Goal: Task Accomplishment & Management: Manage account settings

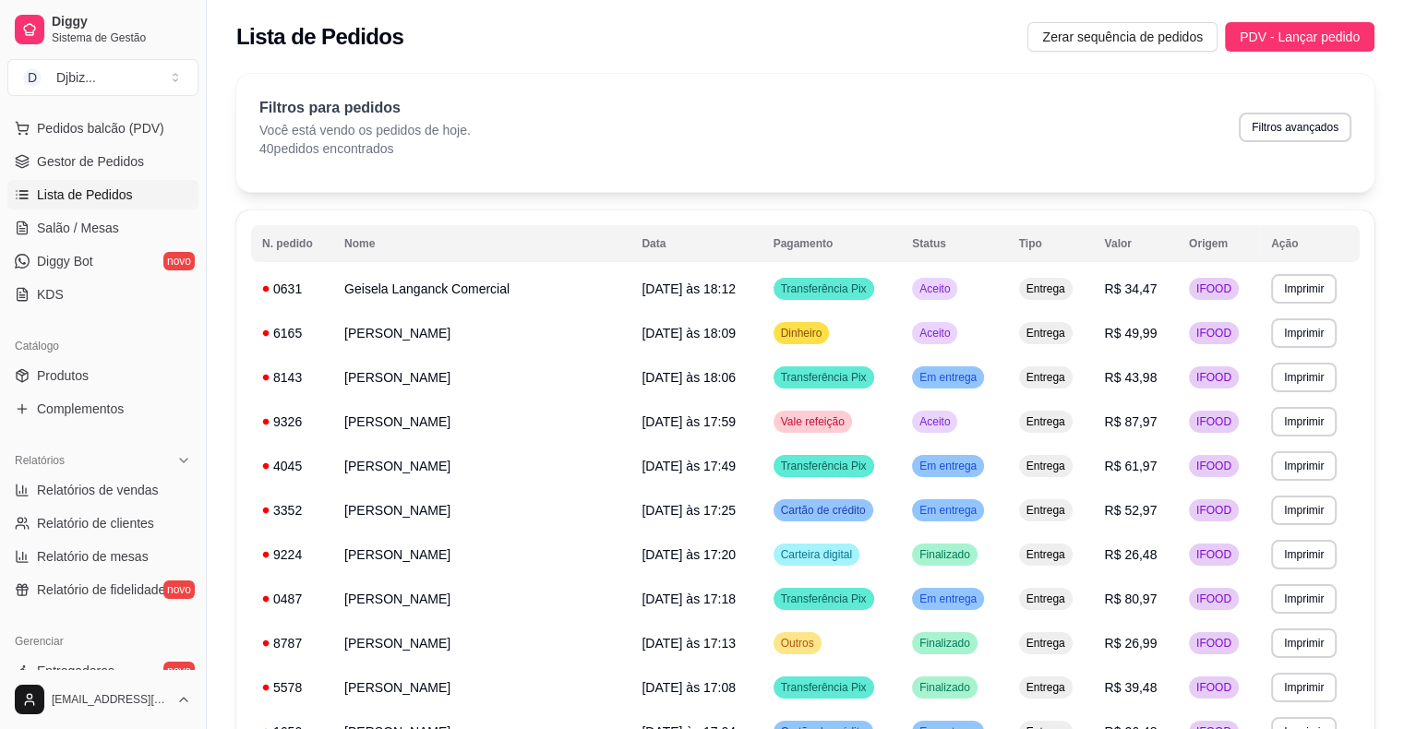
scroll to position [506, 0]
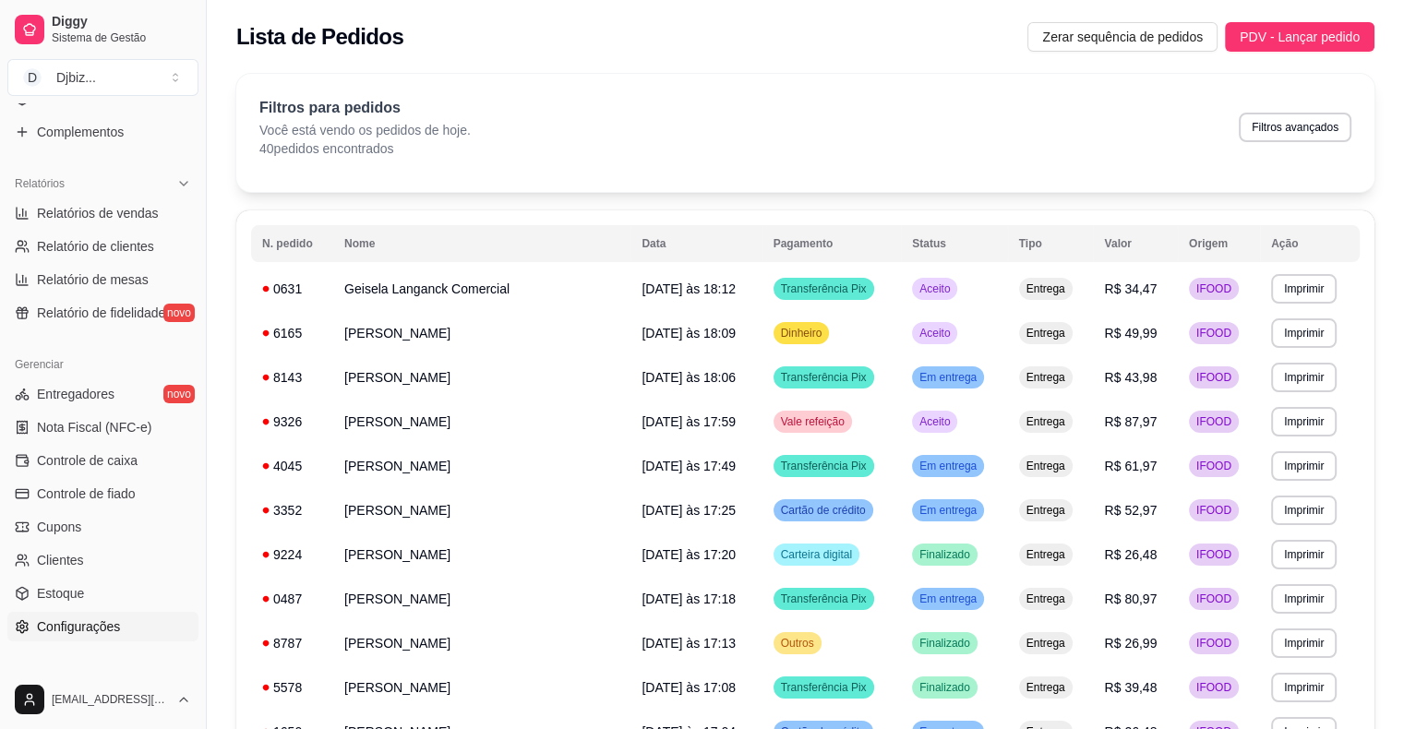
click at [133, 619] on link "Configurações" at bounding box center [102, 627] width 191 height 30
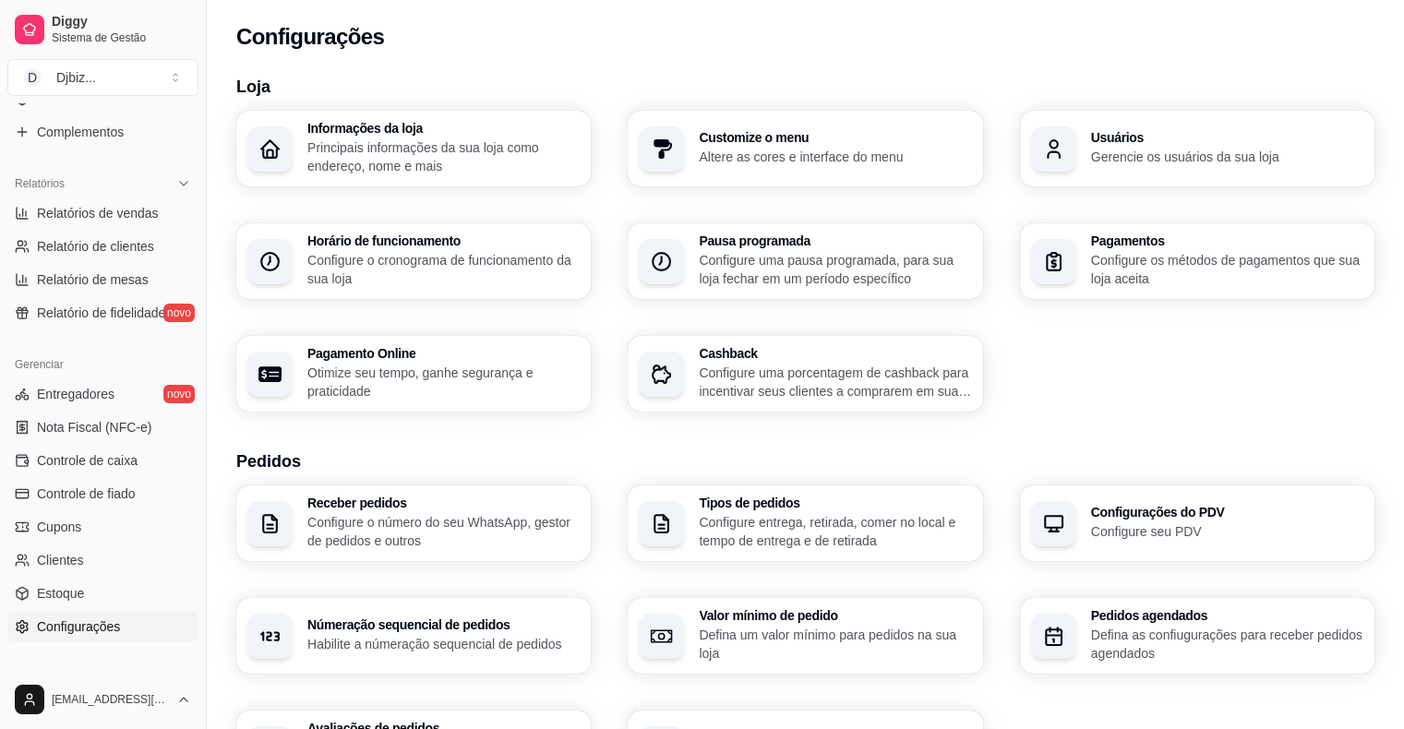
click at [784, 538] on p "Configure entrega, retirada, comer no local e tempo de entrega e de retirada" at bounding box center [835, 531] width 272 height 37
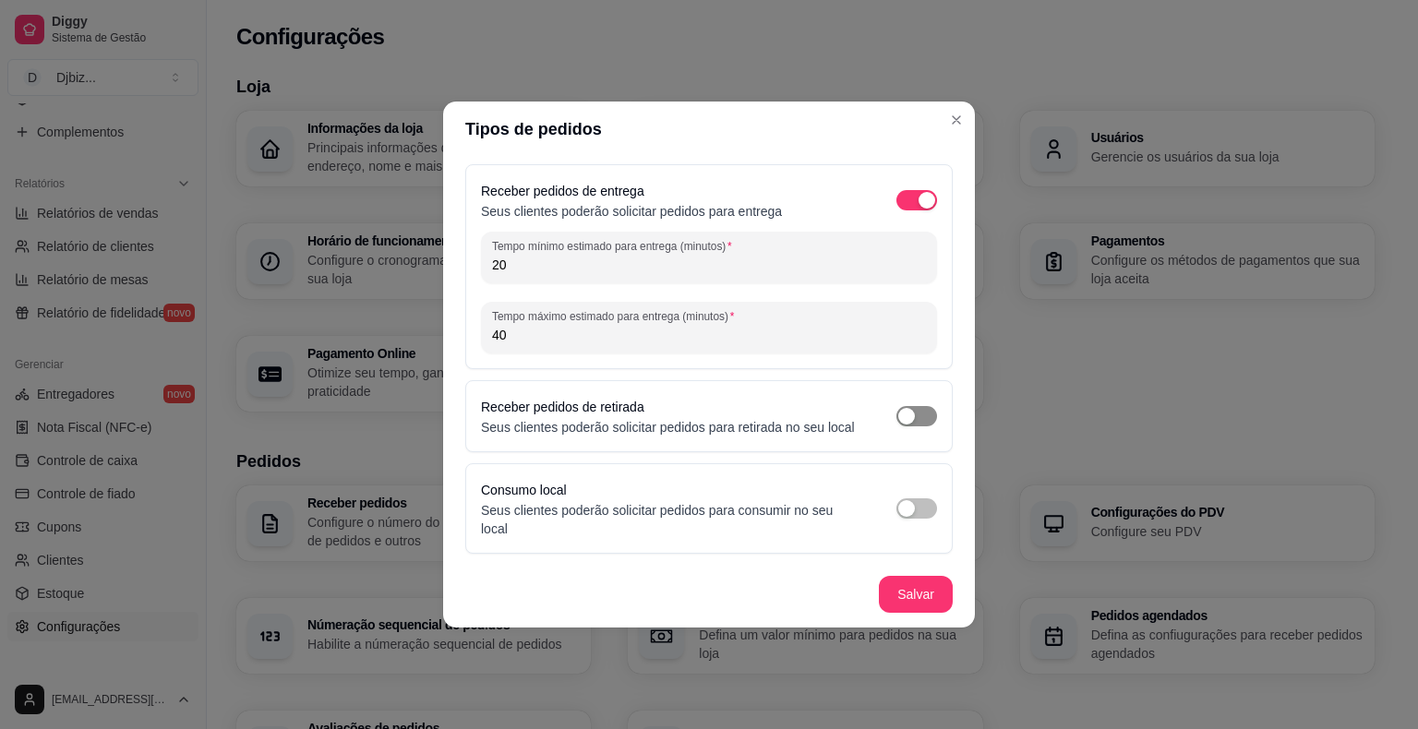
click at [916, 423] on button "button" at bounding box center [916, 416] width 41 height 20
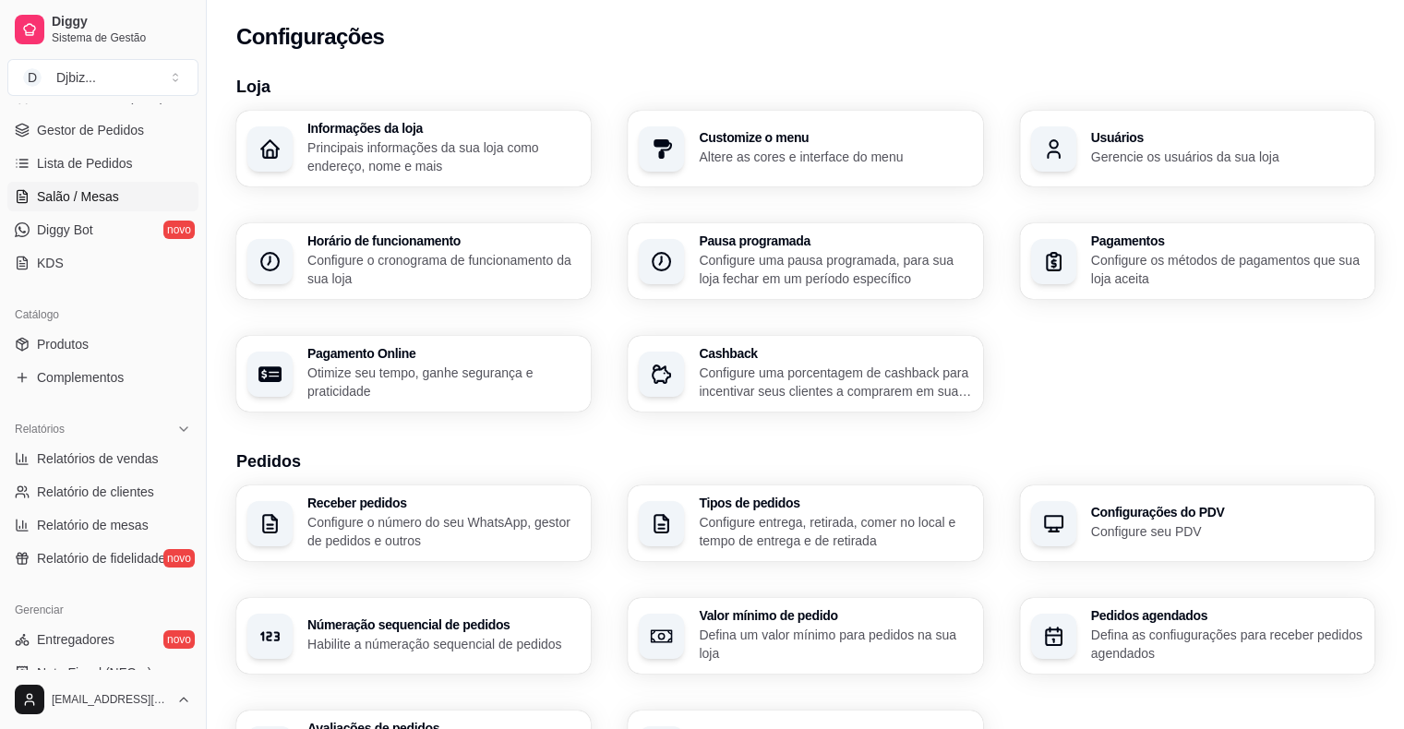
scroll to position [229, 0]
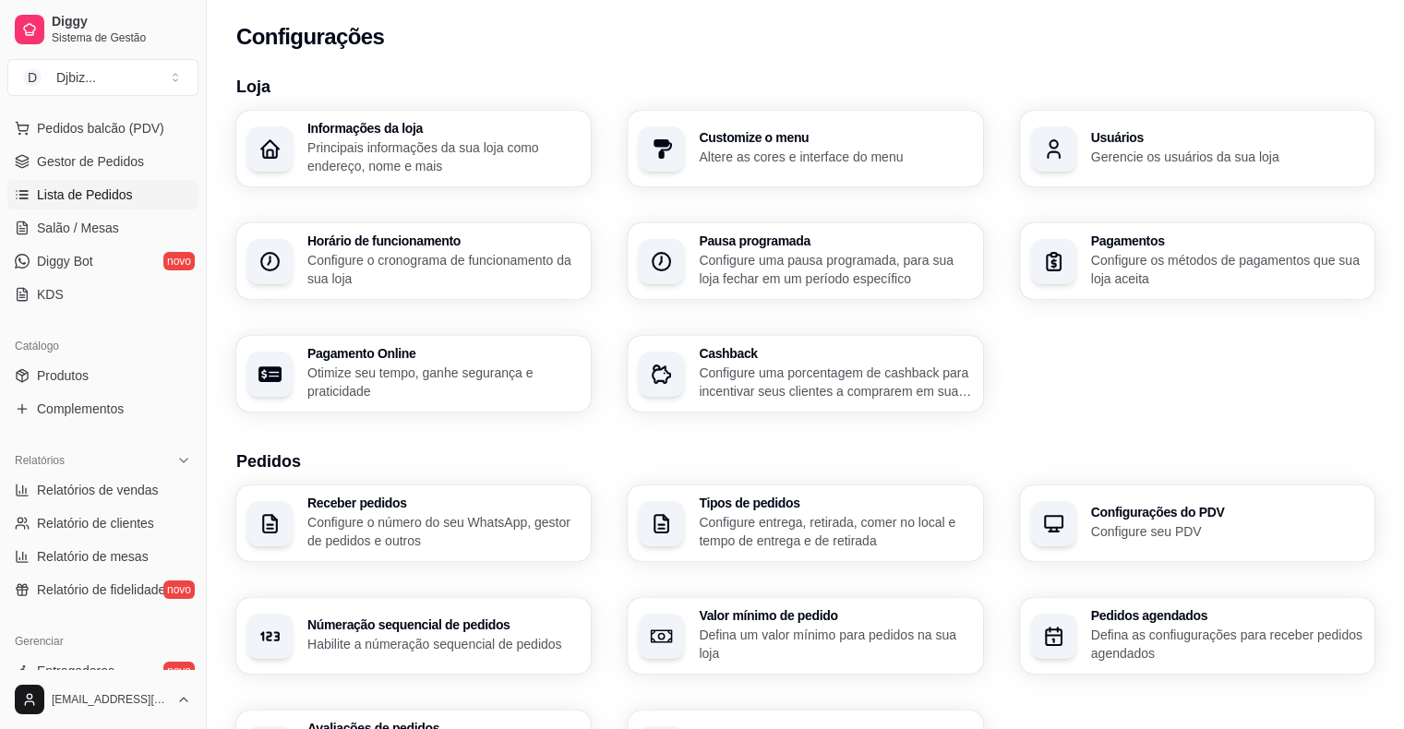
click at [100, 200] on span "Lista de Pedidos" at bounding box center [85, 195] width 96 height 18
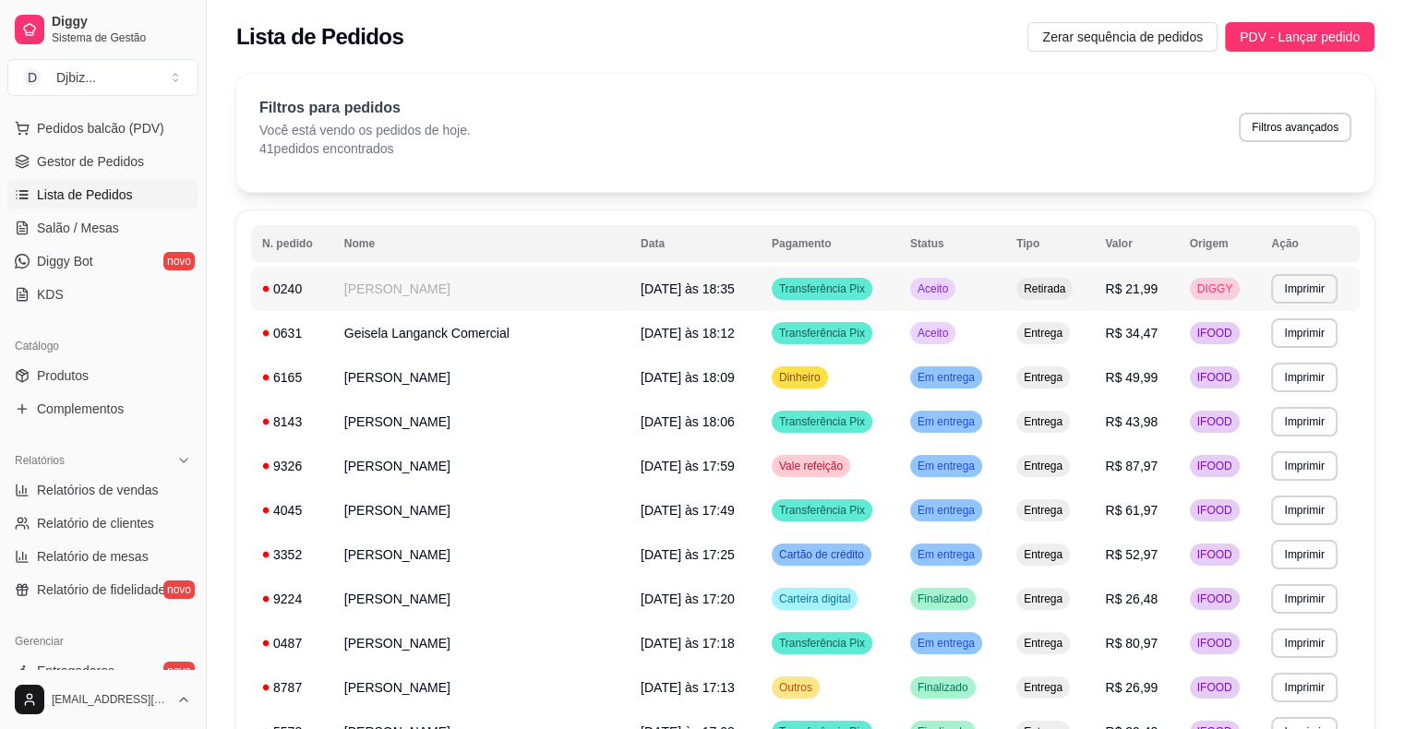
click at [961, 280] on td "Aceito" at bounding box center [952, 289] width 106 height 44
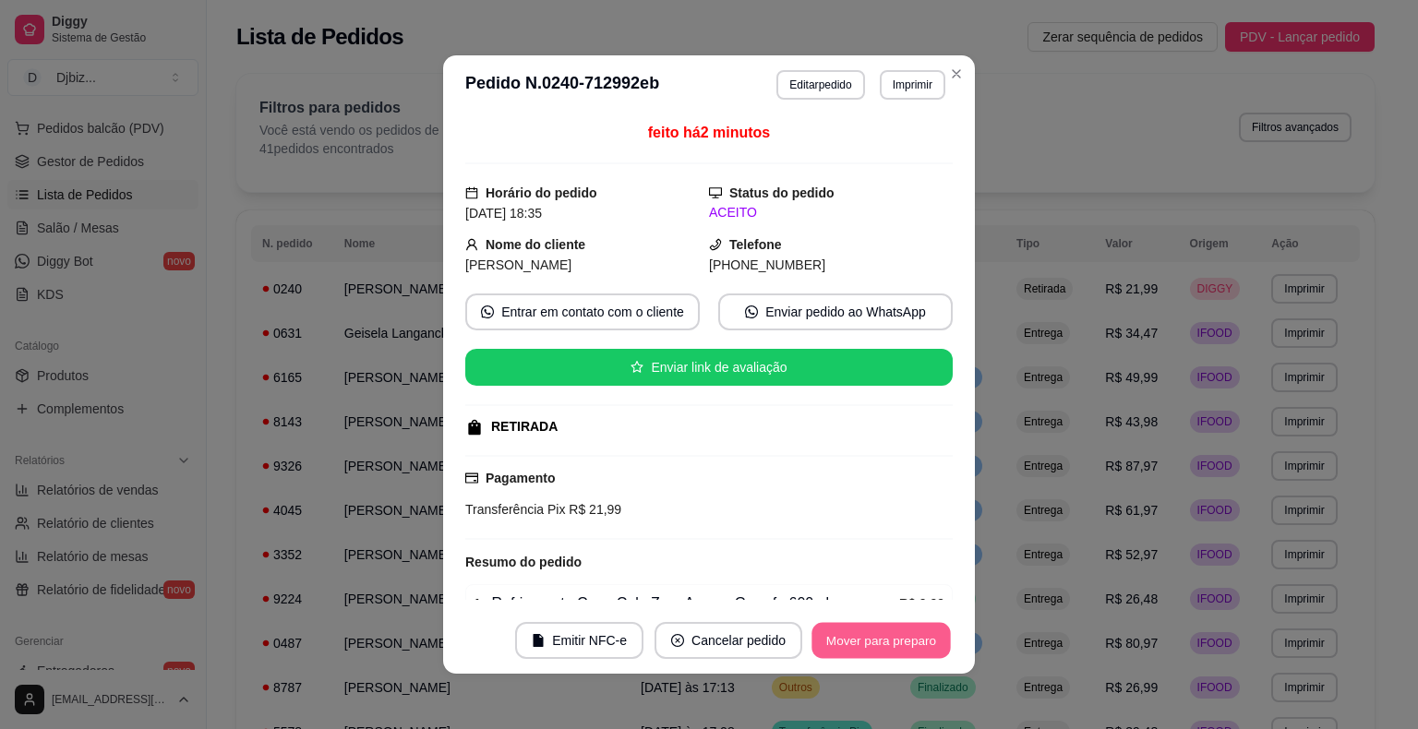
click at [902, 635] on button "Mover para preparo" at bounding box center [880, 641] width 138 height 36
click at [902, 637] on button "Mover para retirada disponível" at bounding box center [851, 640] width 204 height 37
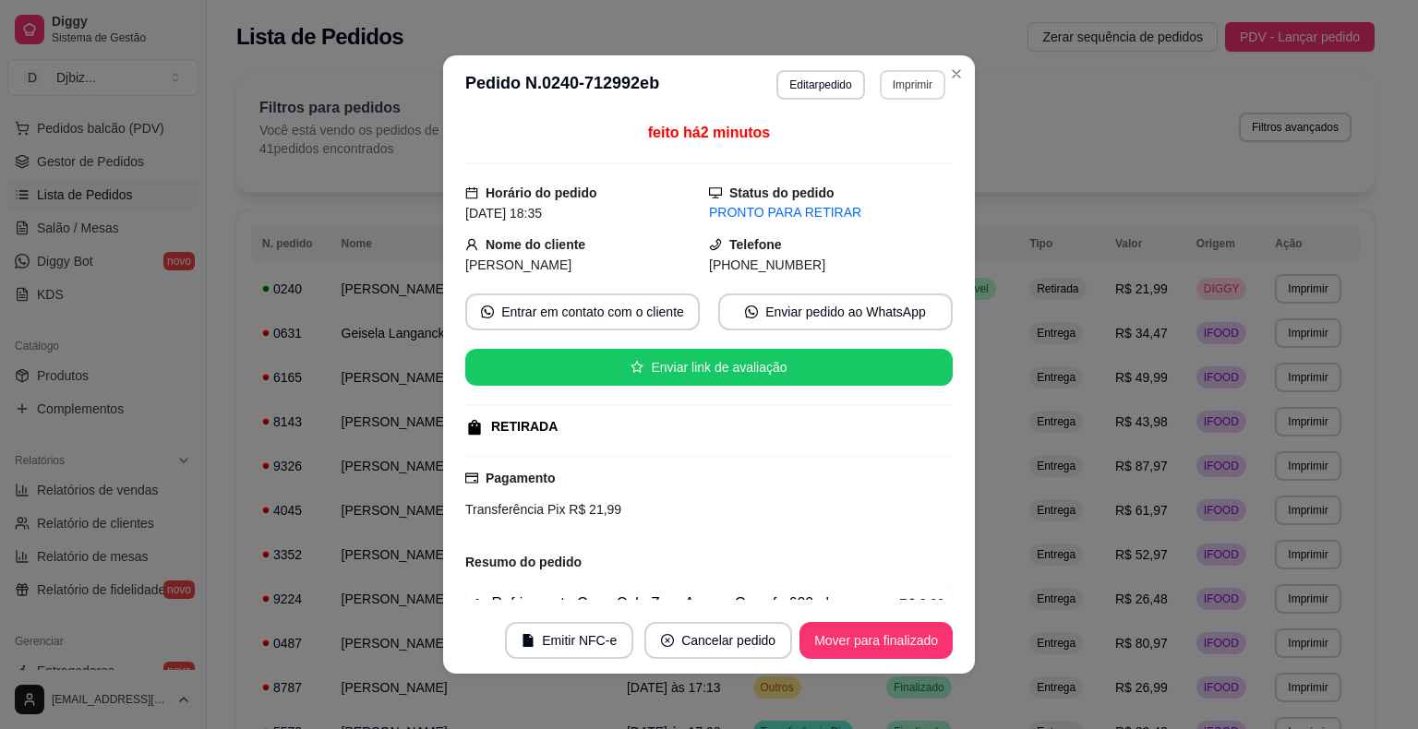
click at [893, 90] on button "Imprimir" at bounding box center [913, 85] width 66 height 30
click at [901, 164] on div "Escolha a impressora IMPRESSORA" at bounding box center [873, 136] width 152 height 63
click at [878, 142] on button "IMPRESSORA" at bounding box center [873, 150] width 134 height 30
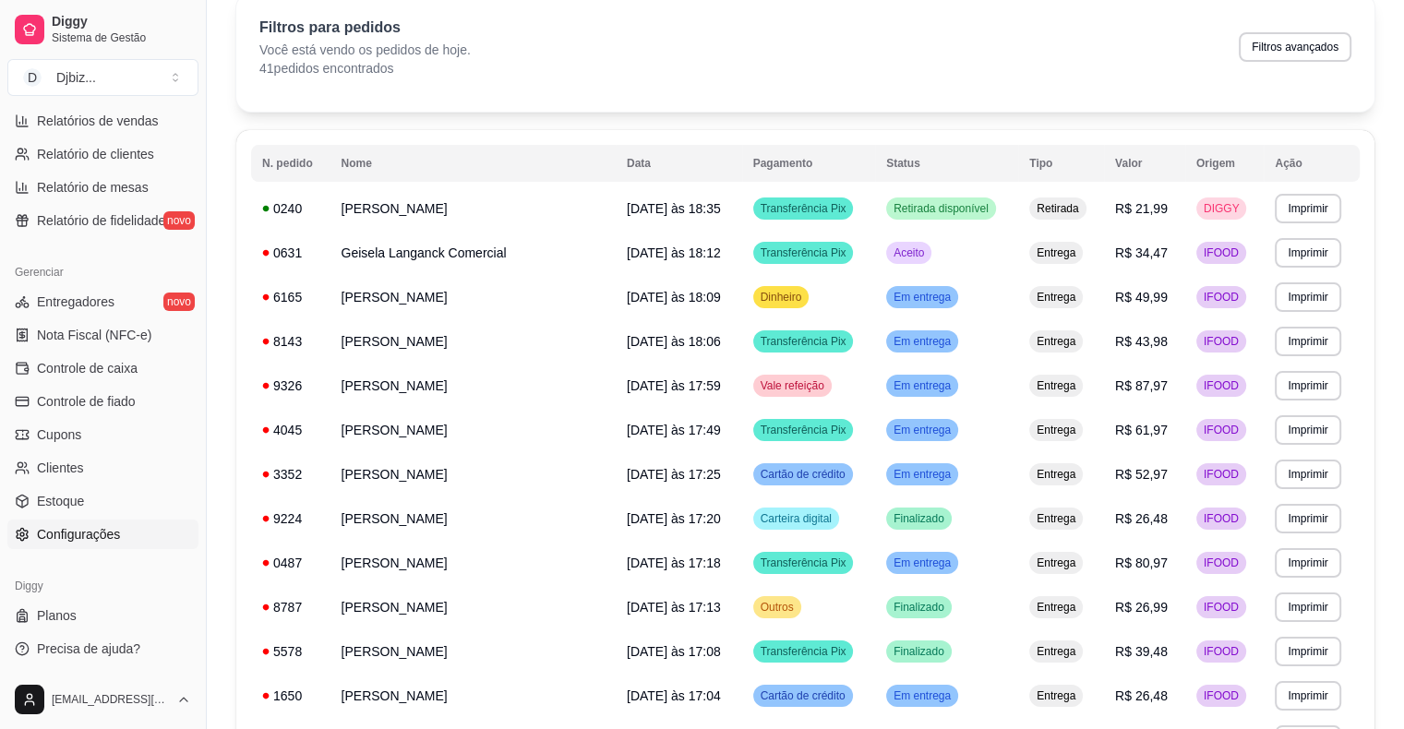
scroll to position [462, 0]
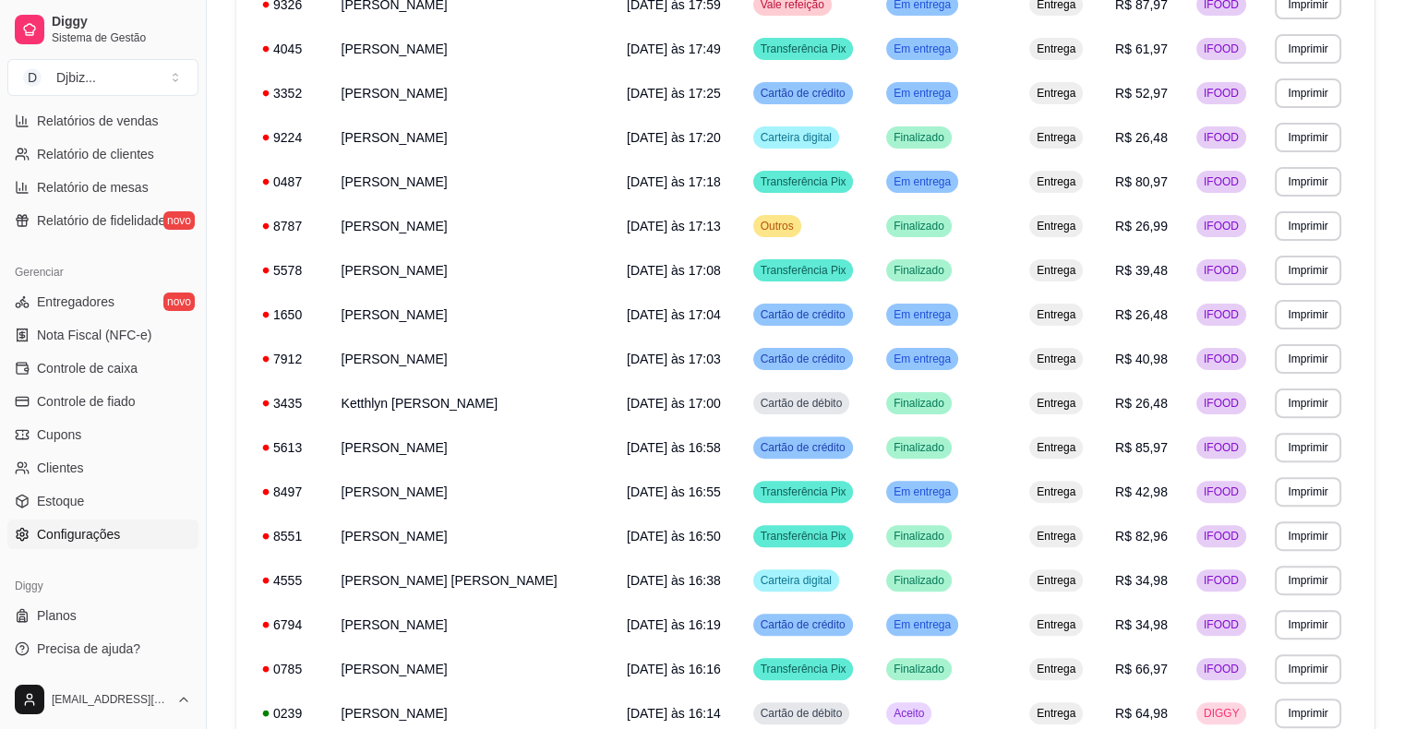
click at [115, 526] on span "Configurações" at bounding box center [78, 534] width 83 height 18
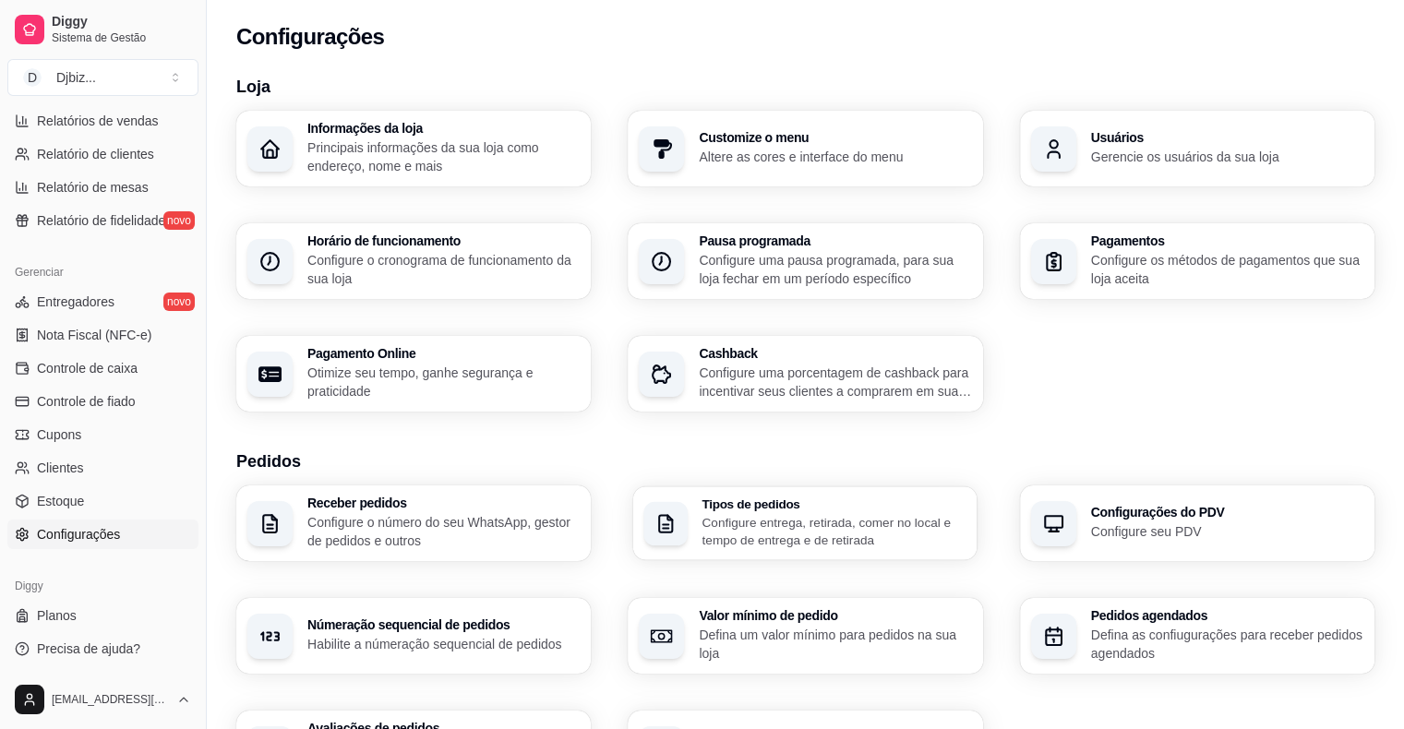
click at [805, 520] on p "Configure entrega, retirada, comer no local e tempo de entrega e de retirada" at bounding box center [835, 531] width 264 height 36
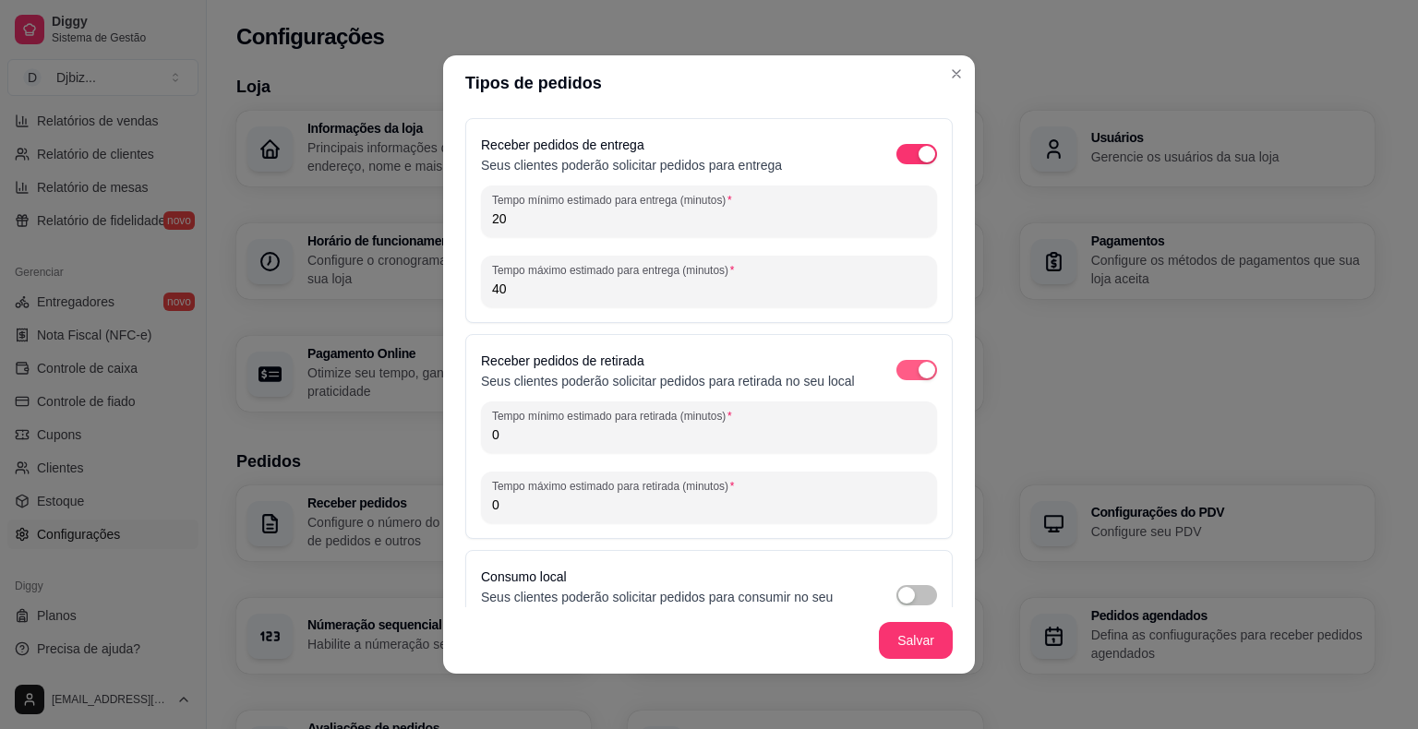
click at [896, 375] on span "button" at bounding box center [916, 370] width 41 height 20
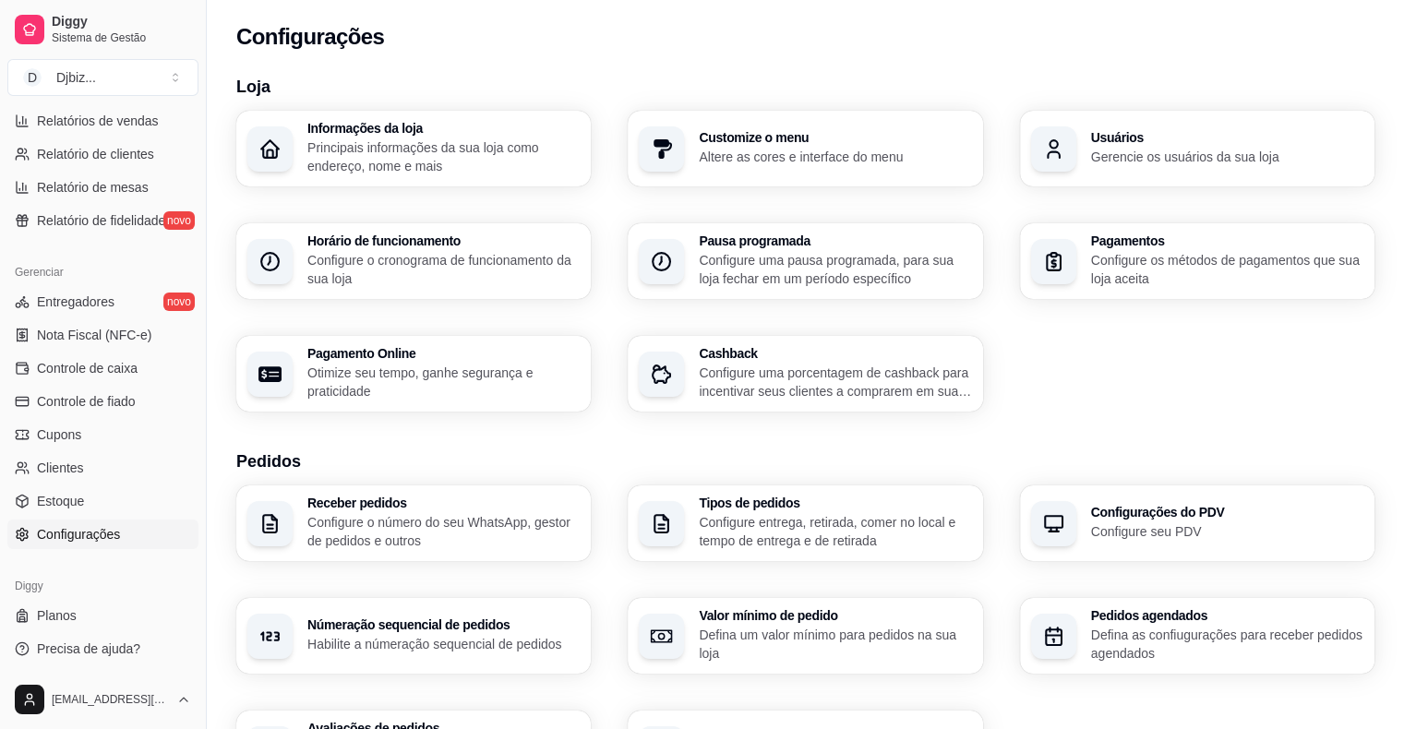
click at [993, 401] on div "Informações da loja Principais informações da sua loja como endereço, nome e ma…" at bounding box center [805, 261] width 1138 height 301
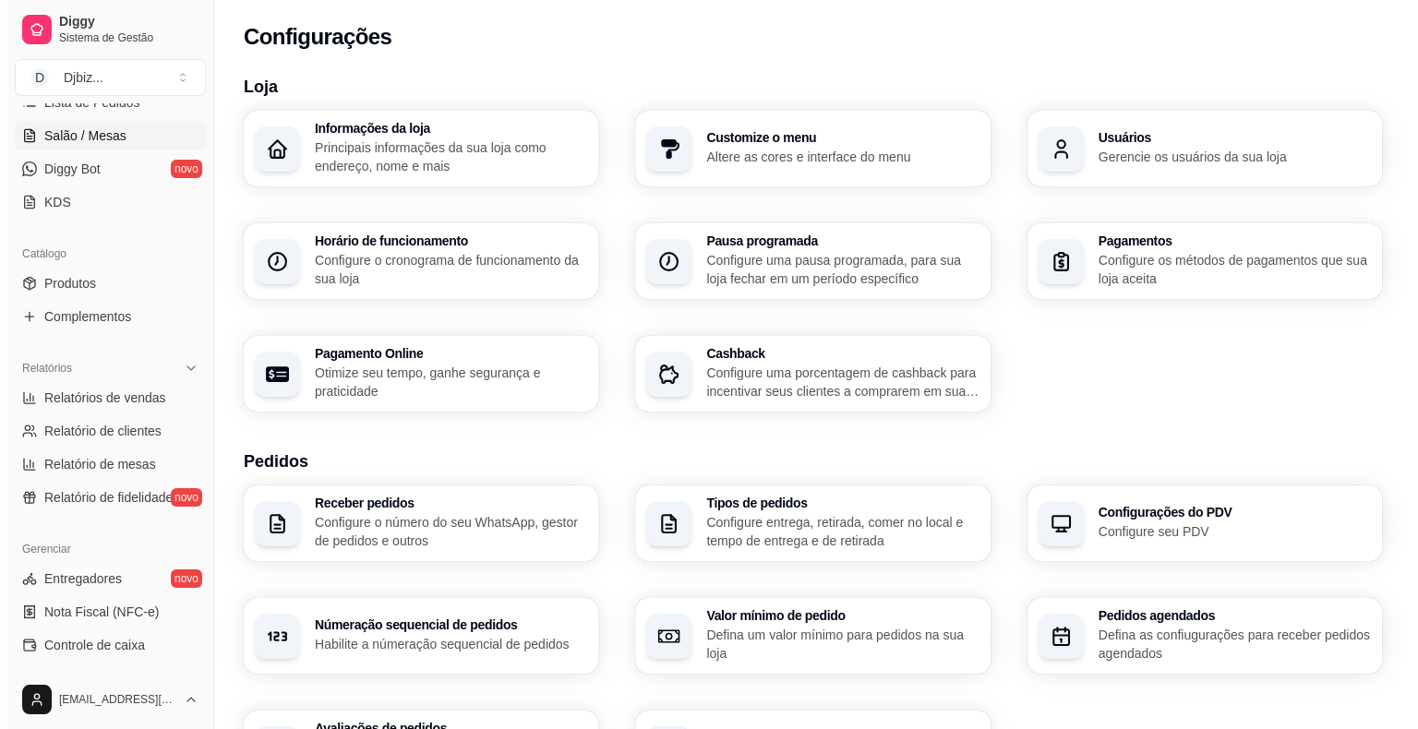
scroll to position [229, 0]
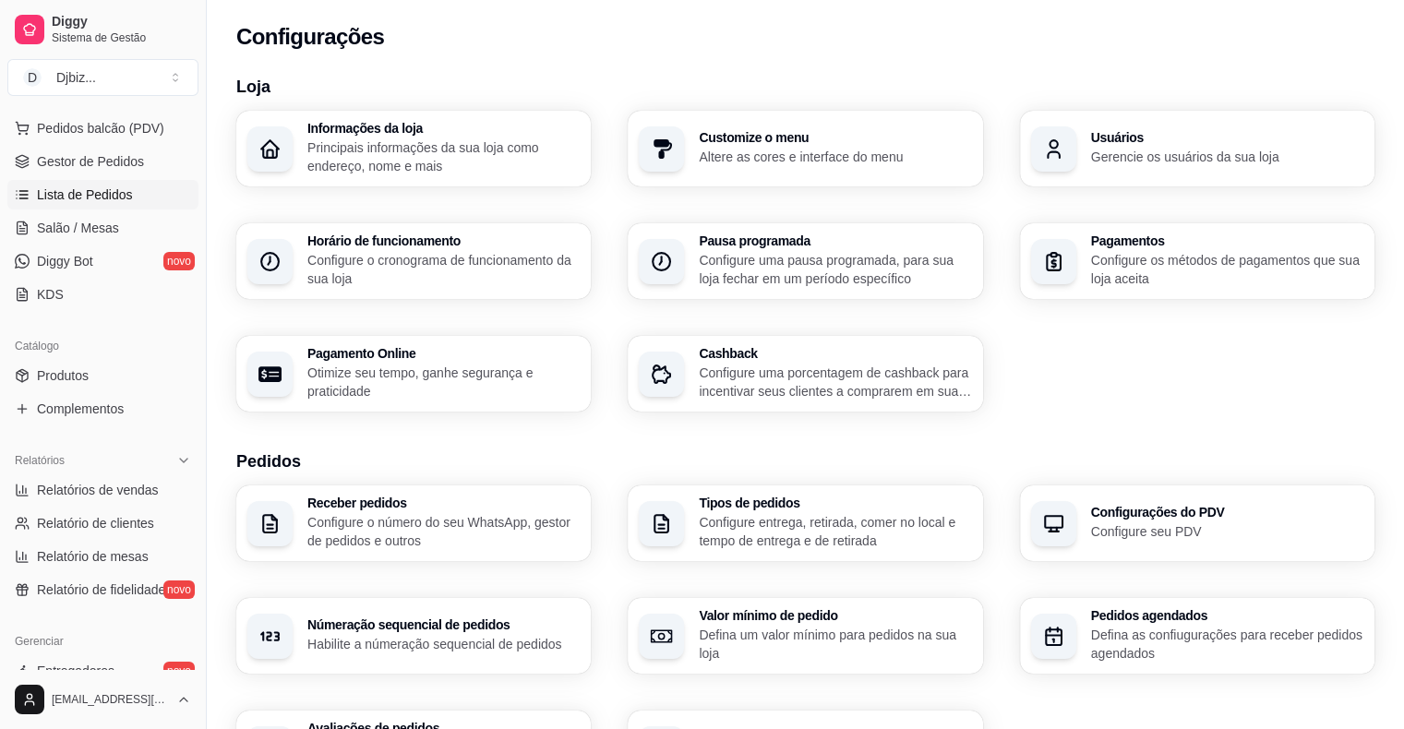
click at [90, 193] on span "Lista de Pedidos" at bounding box center [85, 195] width 96 height 18
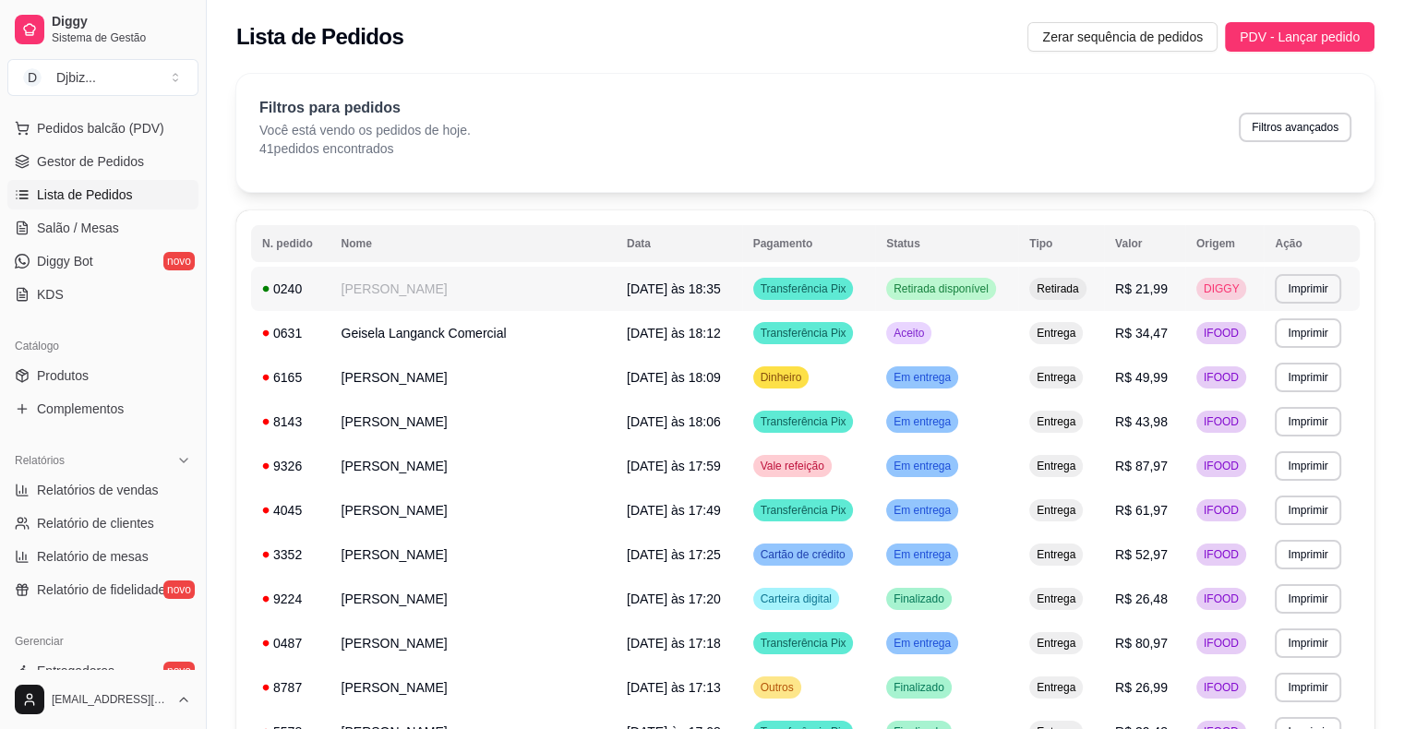
click at [541, 275] on td "[PERSON_NAME]" at bounding box center [473, 289] width 285 height 44
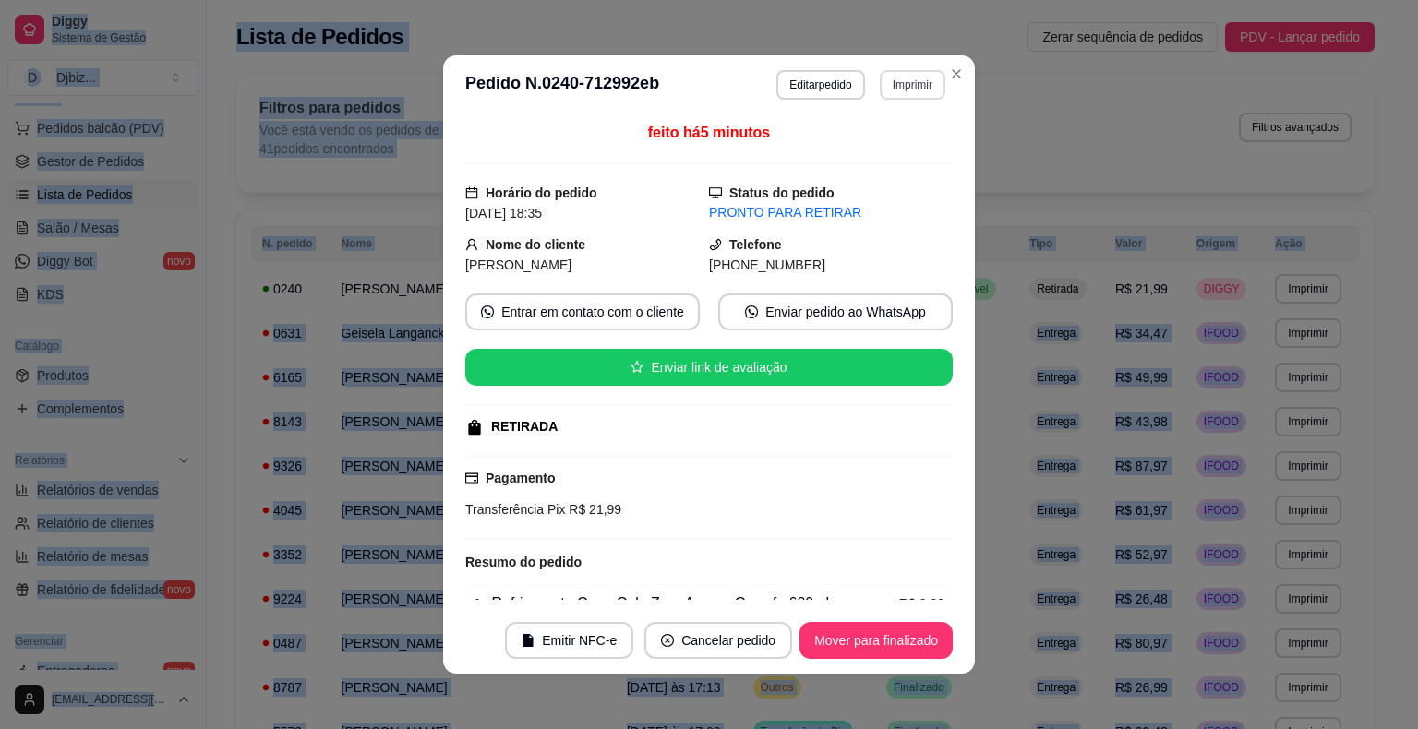
click at [904, 83] on button "Imprimir" at bounding box center [913, 85] width 66 height 30
click at [871, 154] on button "IMPRESSORA" at bounding box center [873, 149] width 129 height 29
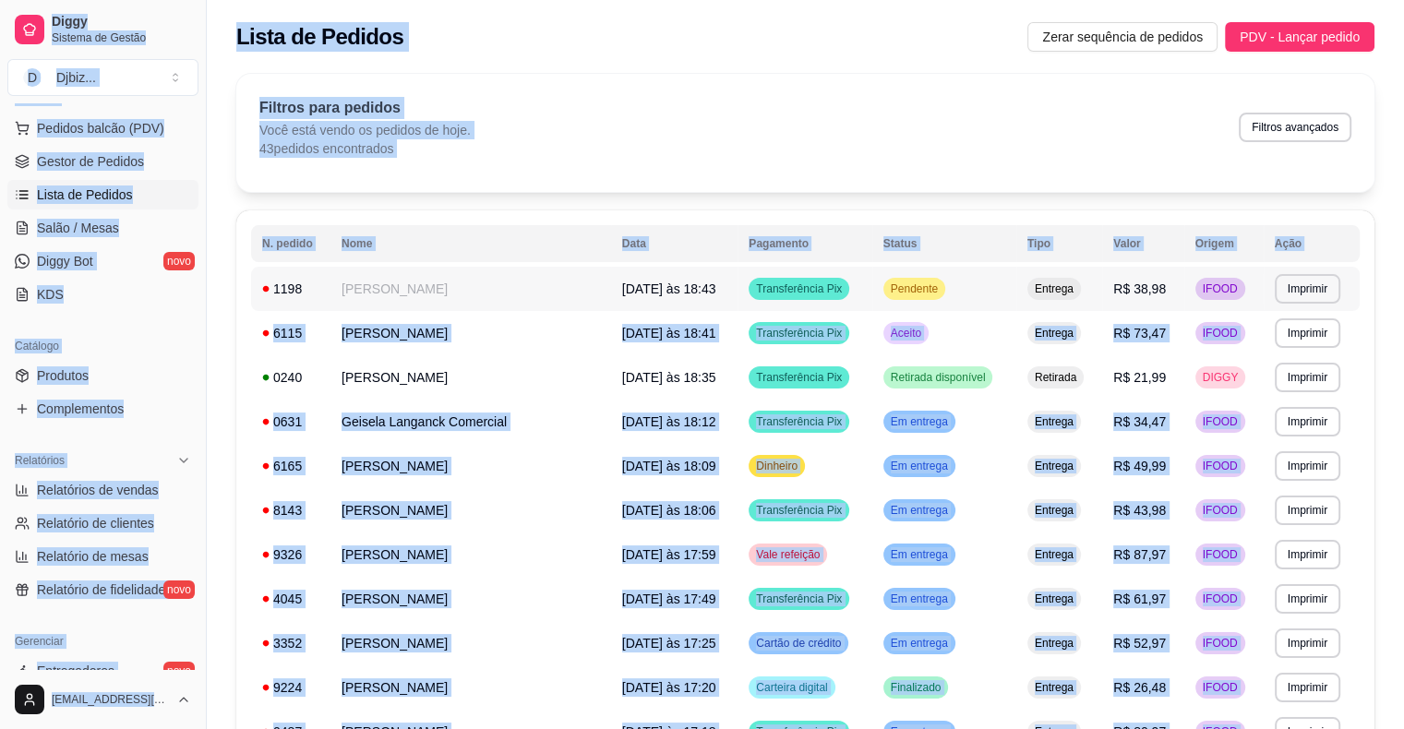
click at [985, 275] on td "Pendente" at bounding box center [944, 289] width 144 height 44
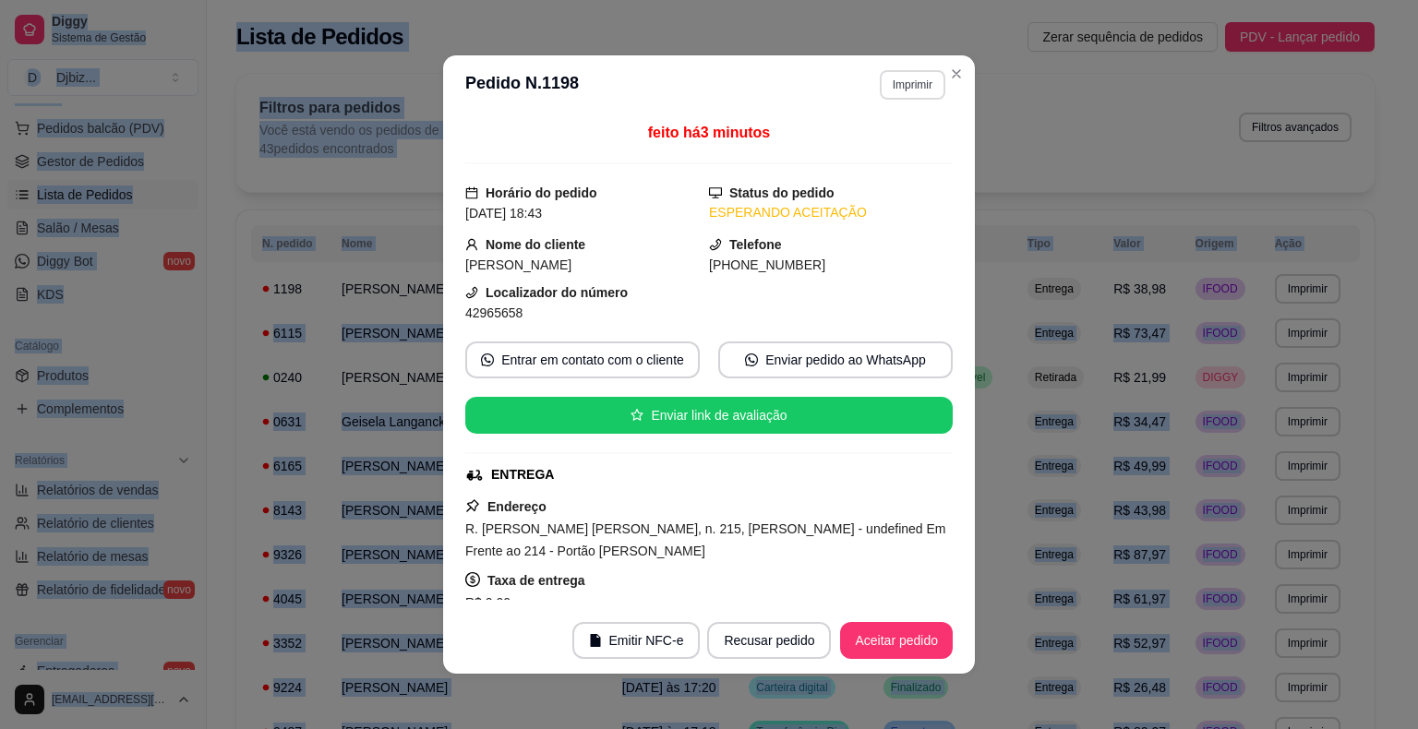
click at [894, 98] on button "Imprimir" at bounding box center [913, 85] width 66 height 30
click at [907, 149] on button "IMPRESSORA" at bounding box center [873, 149] width 129 height 29
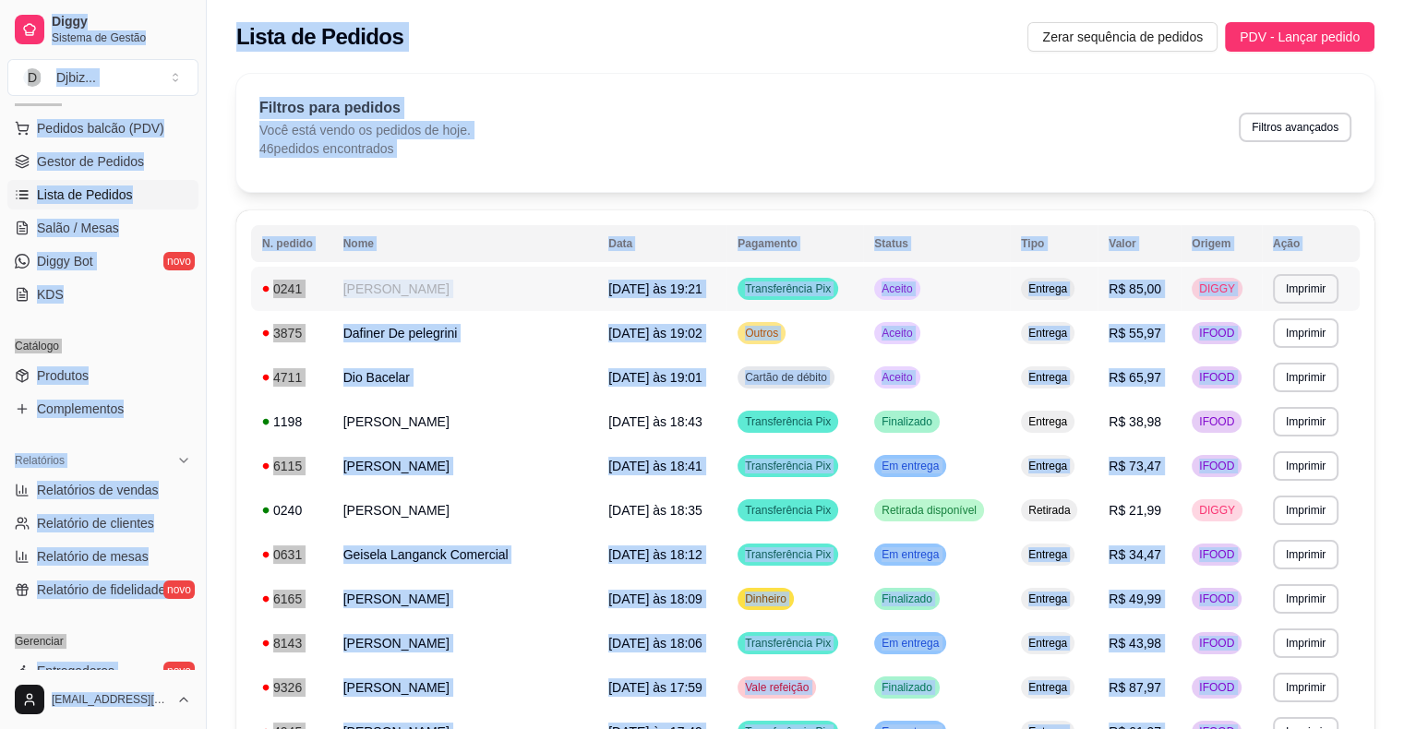
click at [944, 293] on td "Aceito" at bounding box center [936, 289] width 147 height 44
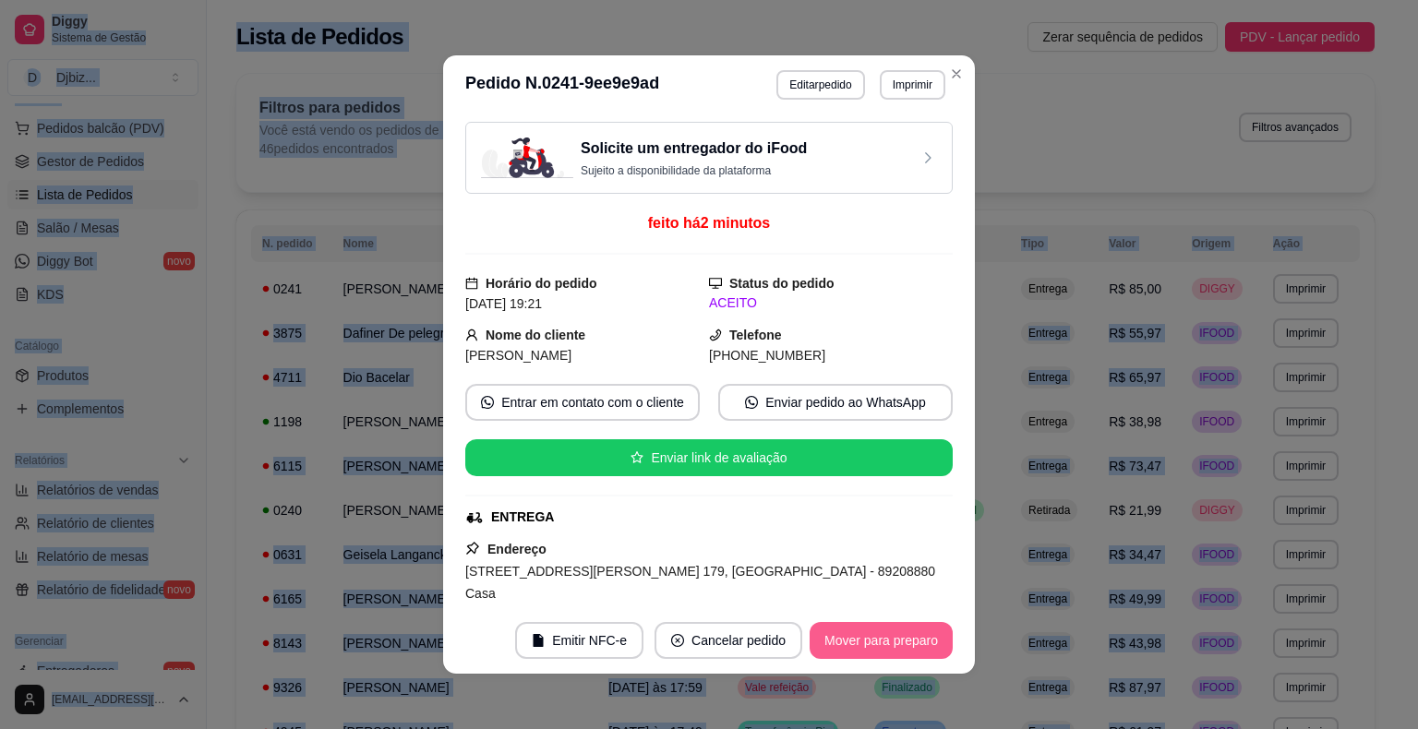
click at [842, 644] on button "Mover para preparo" at bounding box center [881, 640] width 143 height 37
click at [920, 76] on button "Imprimir" at bounding box center [913, 85] width 66 height 30
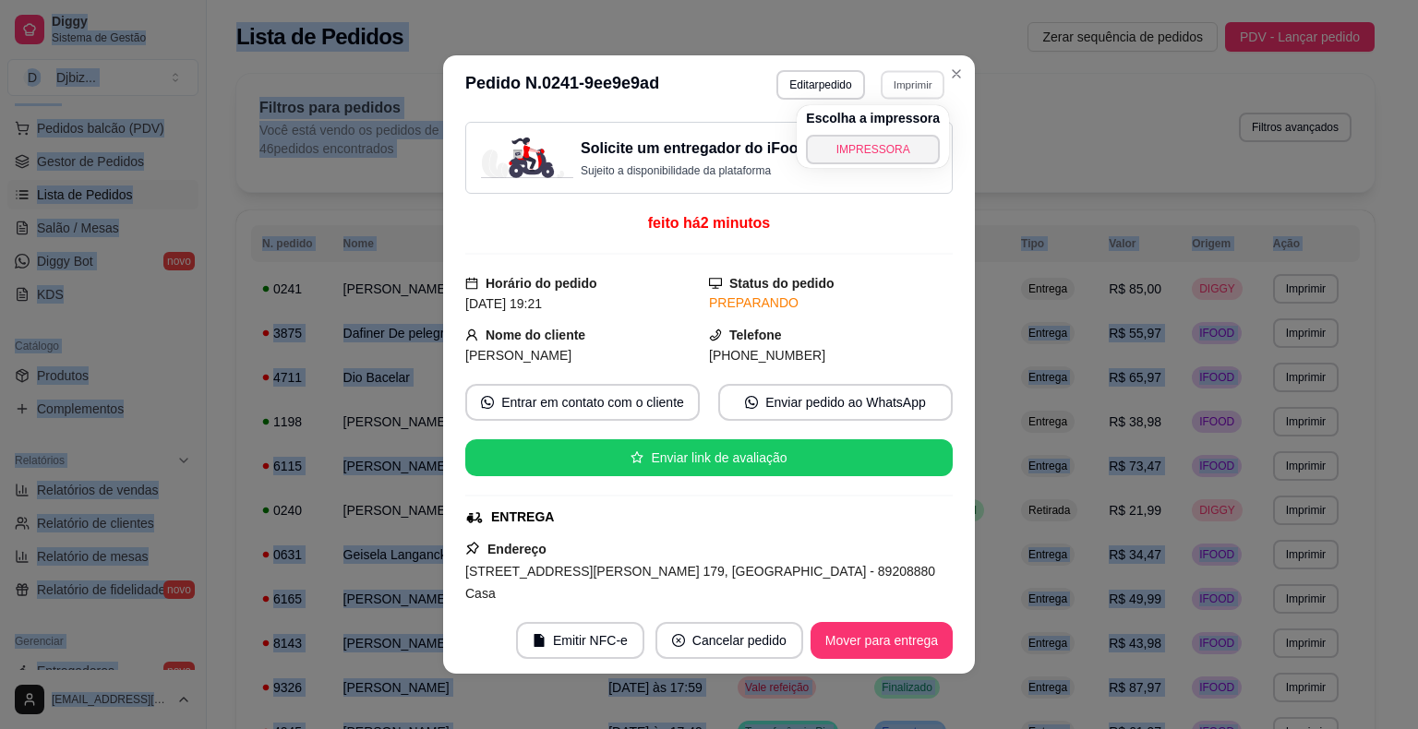
click at [868, 161] on button "IMPRESSORA" at bounding box center [873, 150] width 134 height 30
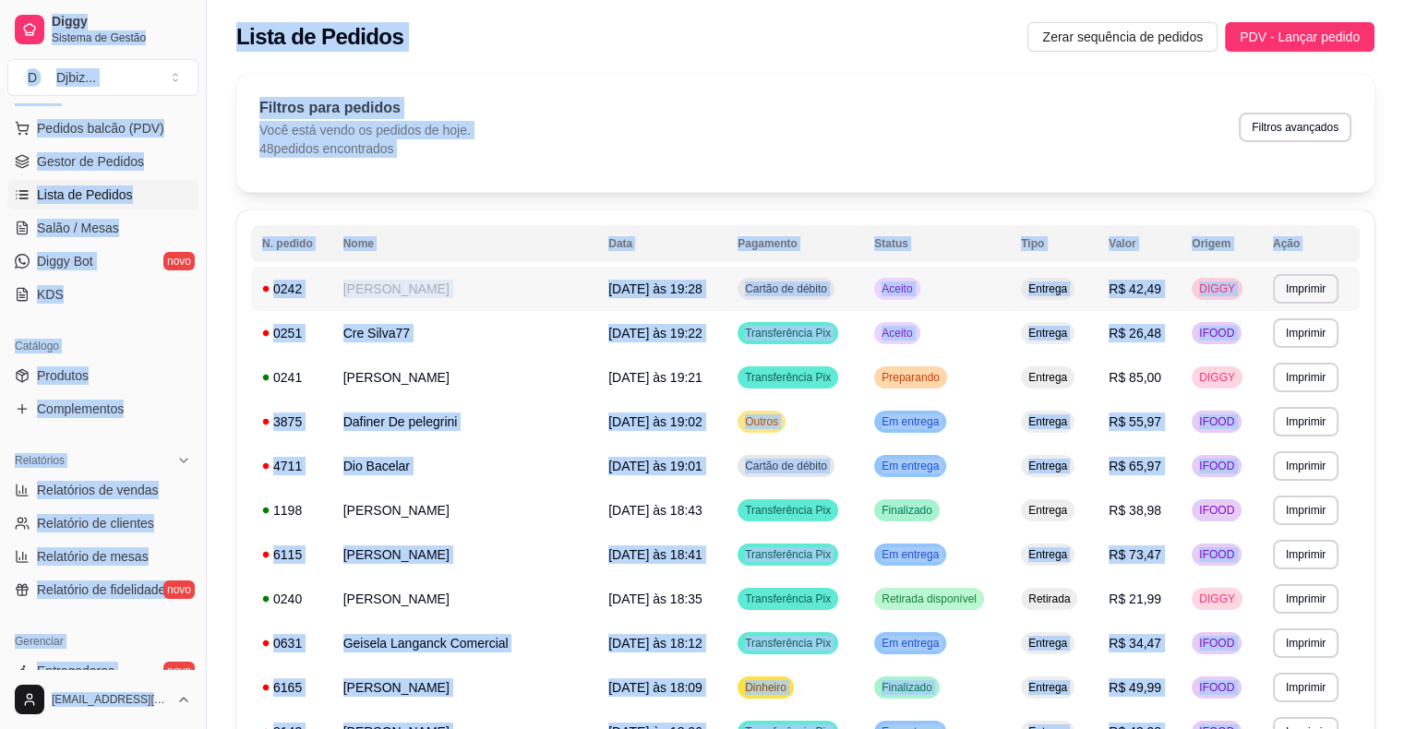
click at [965, 284] on td "Aceito" at bounding box center [936, 289] width 147 height 44
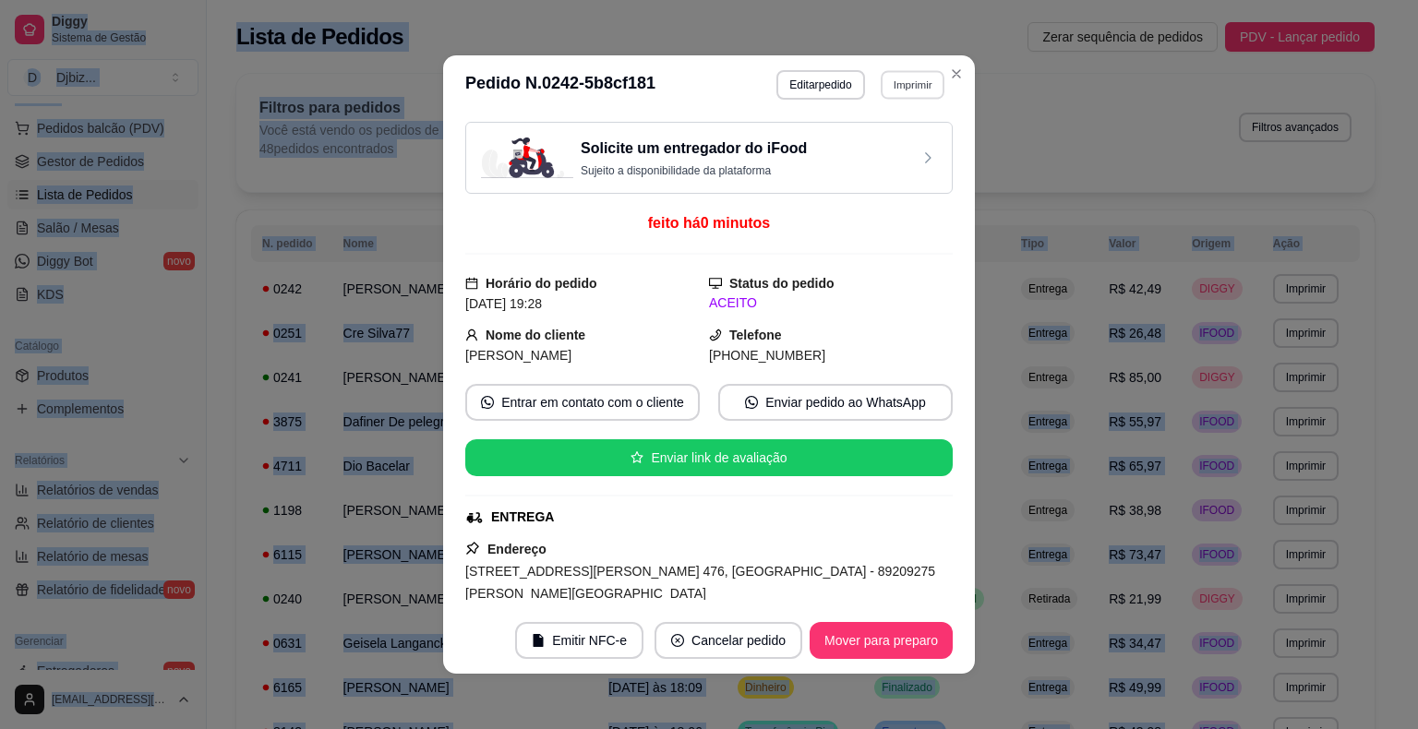
click at [907, 90] on button "Imprimir" at bounding box center [913, 84] width 64 height 29
click at [893, 141] on button "IMPRESSORA" at bounding box center [873, 149] width 129 height 29
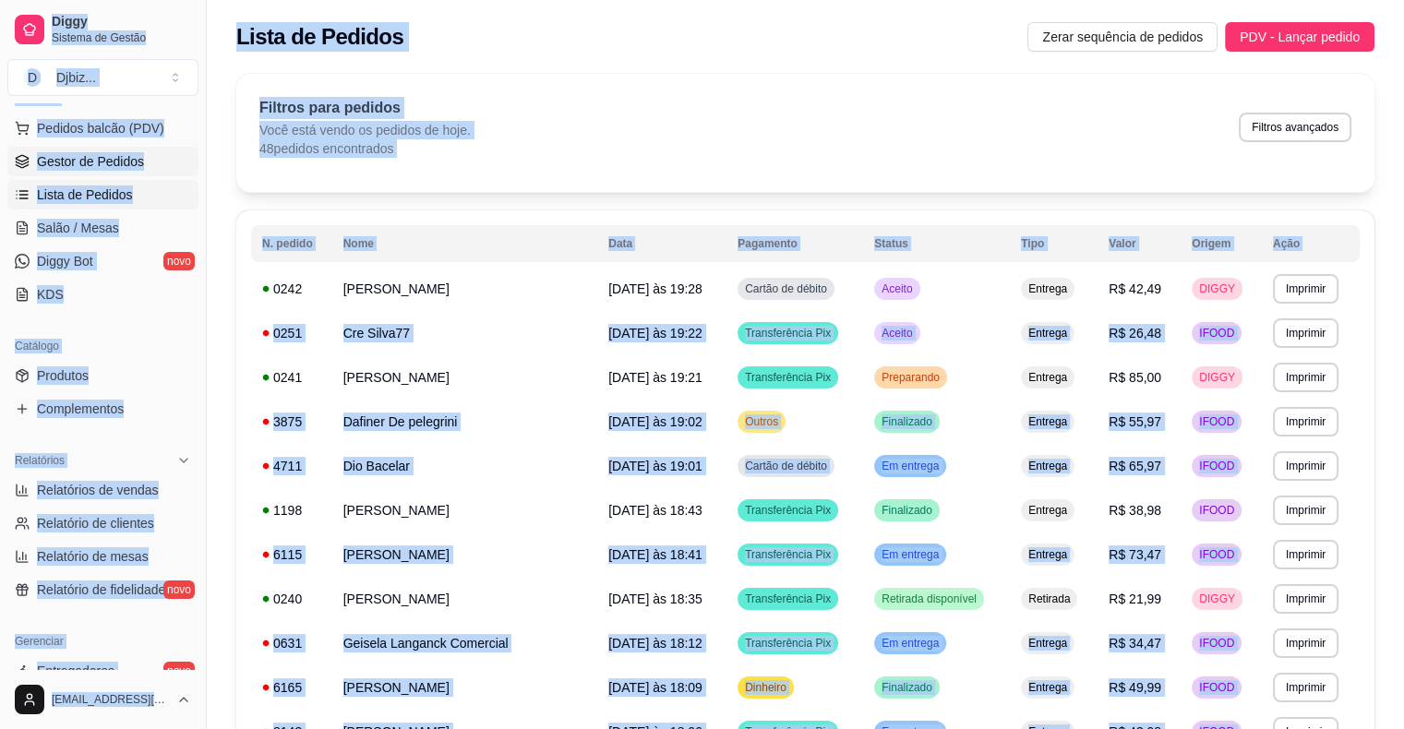
click at [73, 164] on span "Gestor de Pedidos" at bounding box center [90, 161] width 107 height 18
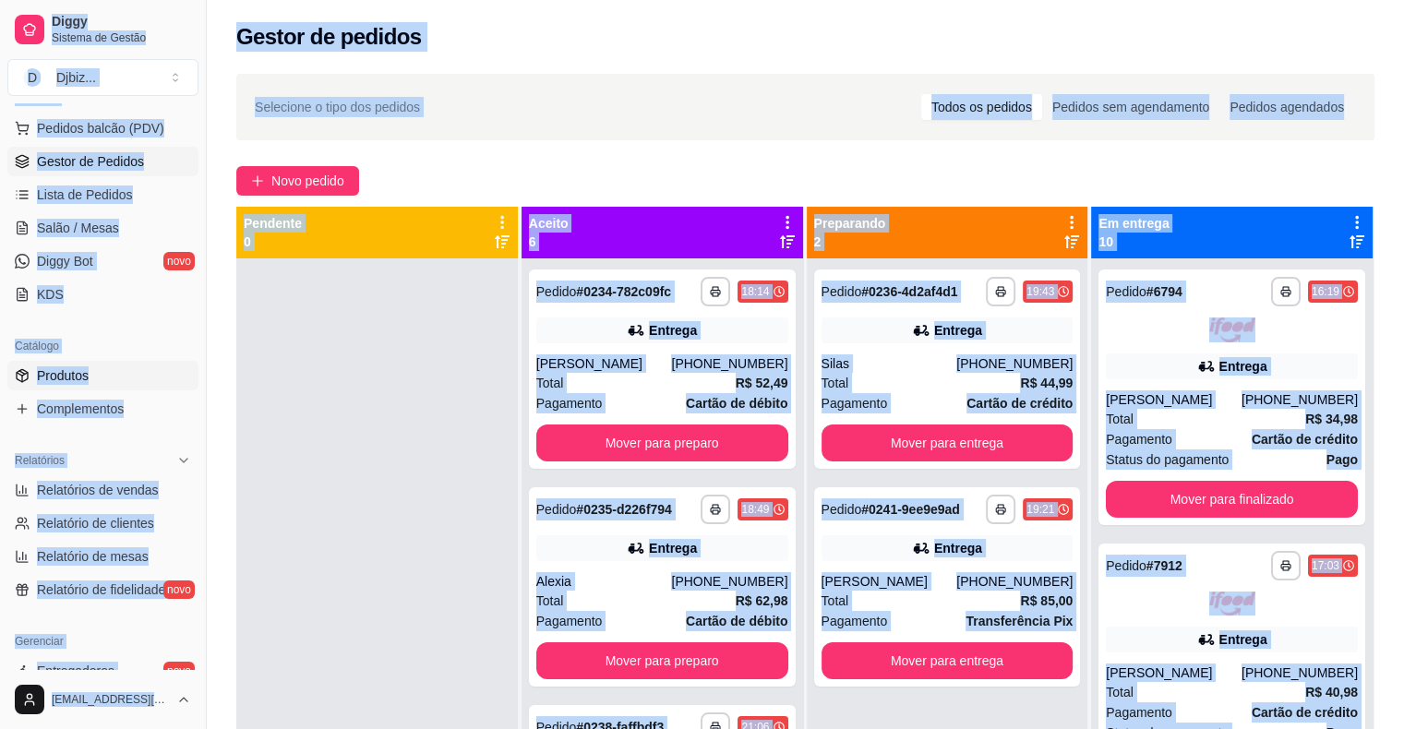
click at [86, 371] on span "Produtos" at bounding box center [63, 376] width 52 height 18
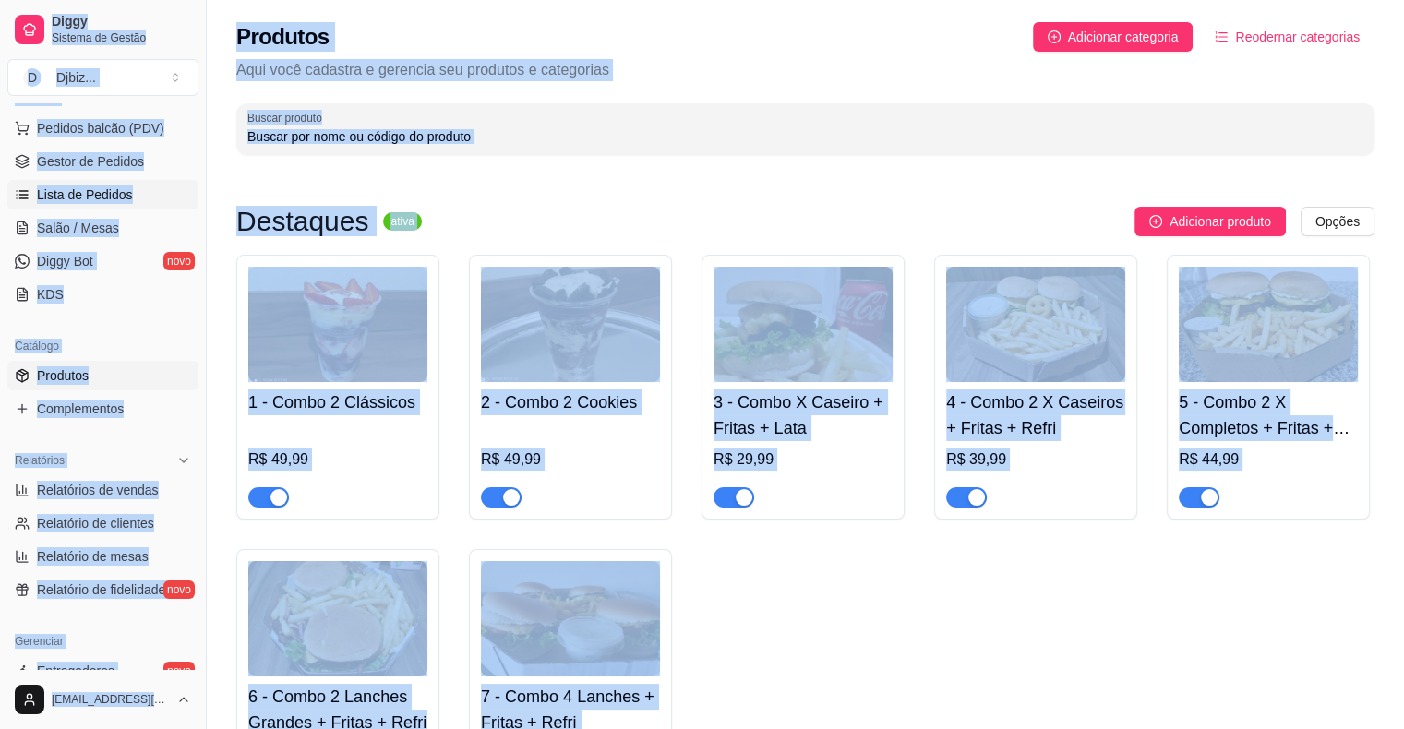
click at [86, 192] on span "Lista de Pedidos" at bounding box center [85, 195] width 96 height 18
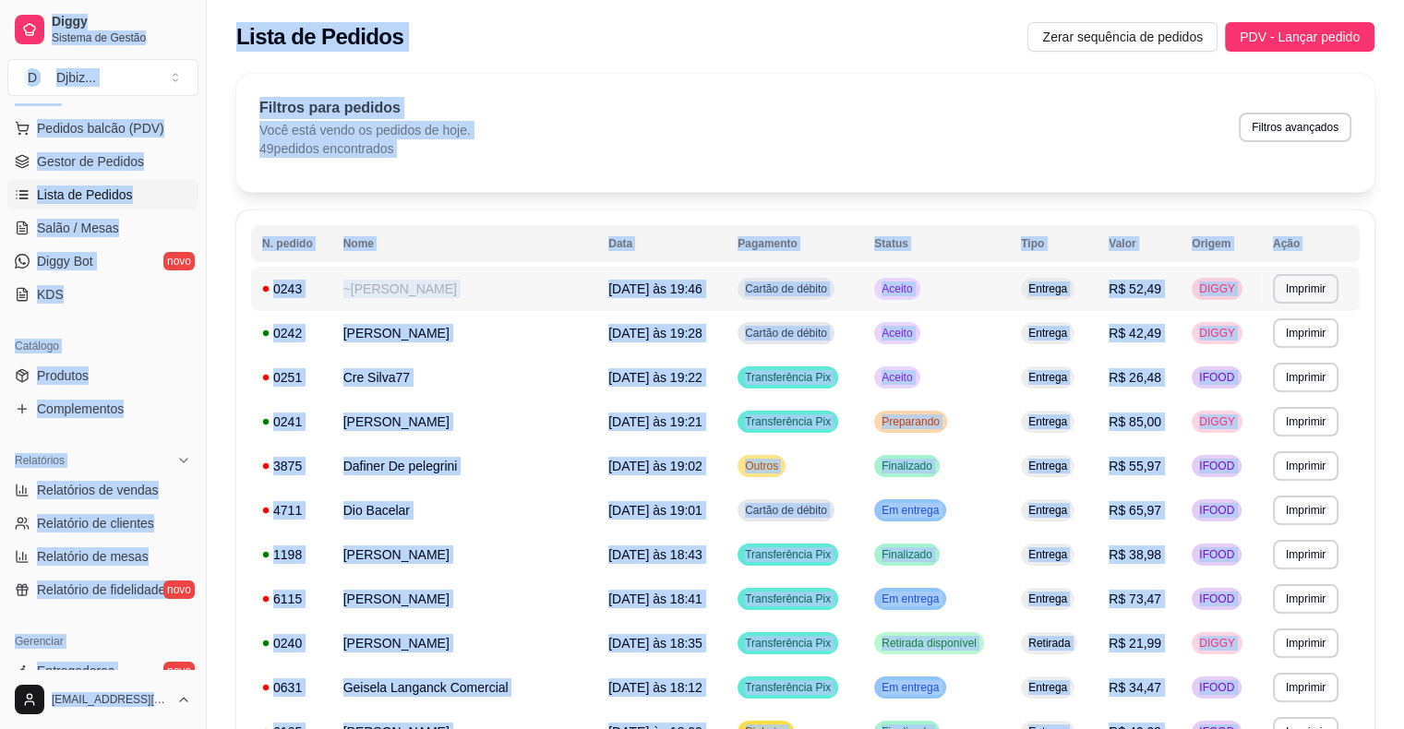
click at [1109, 290] on span "R$ 52,49" at bounding box center [1135, 289] width 53 height 15
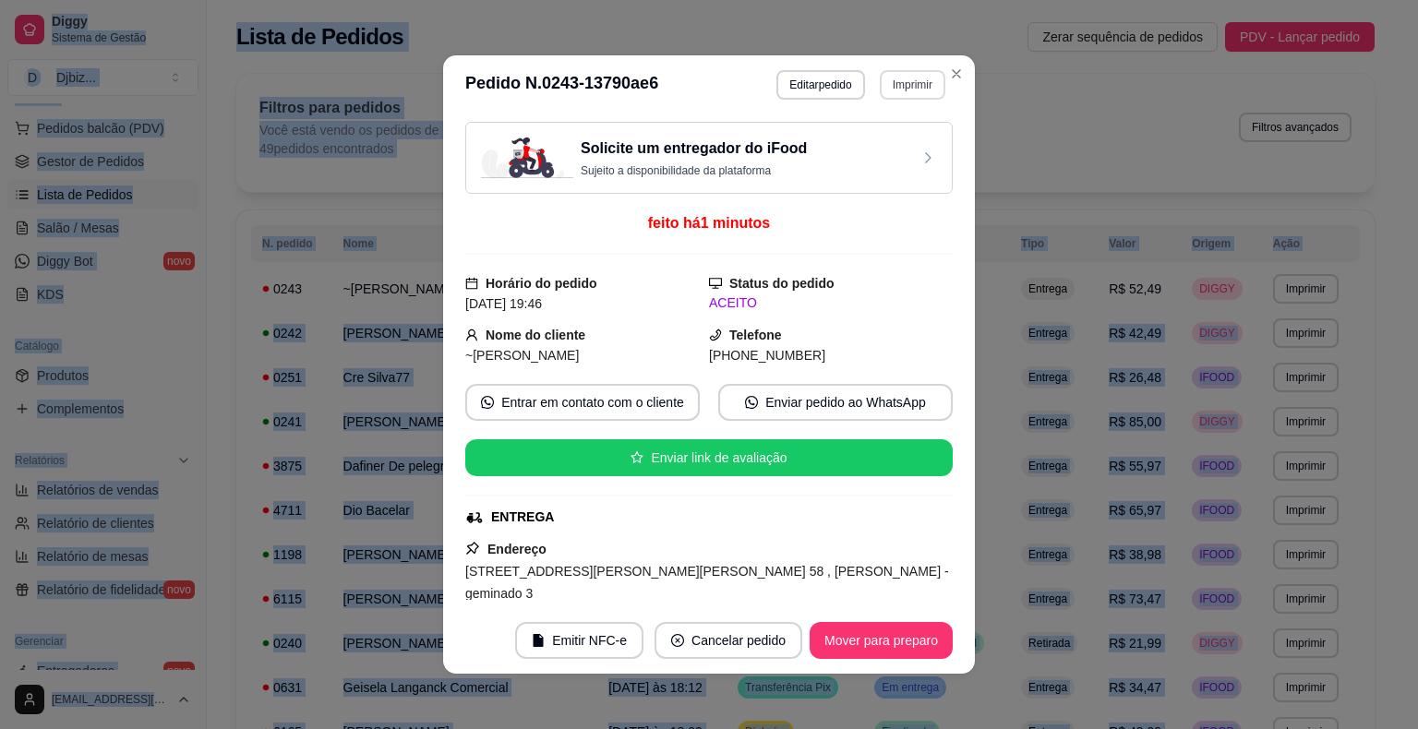
click at [884, 90] on button "Imprimir" at bounding box center [913, 85] width 66 height 30
click at [877, 138] on button "IMPRESSORA" at bounding box center [874, 150] width 134 height 30
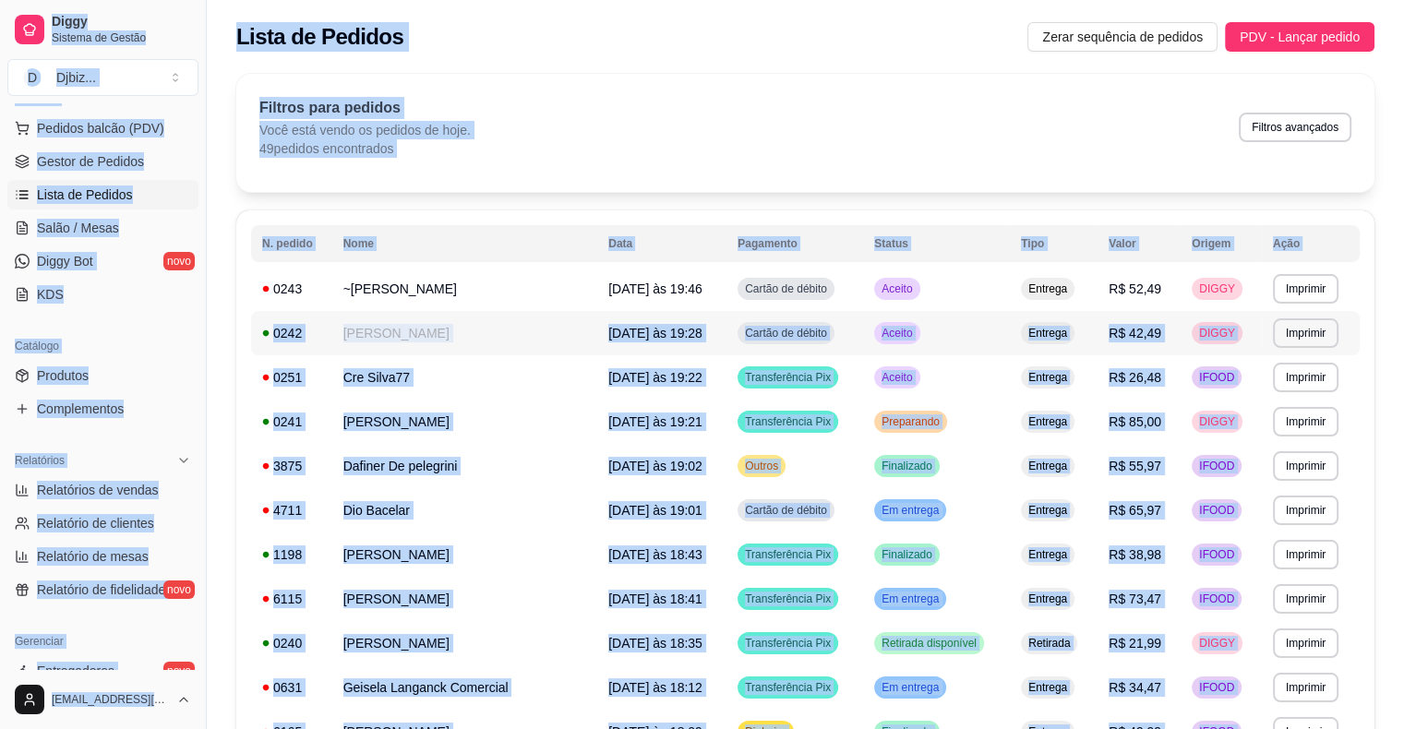
click at [975, 331] on td "Aceito" at bounding box center [936, 333] width 147 height 44
